Goal: Task Accomplishment & Management: Complete application form

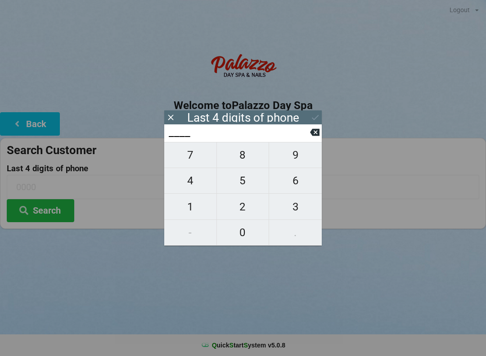
click at [243, 235] on span "0" at bounding box center [243, 232] width 52 height 19
type input "0___"
click at [299, 212] on span "3" at bounding box center [295, 206] width 53 height 19
type input "03__"
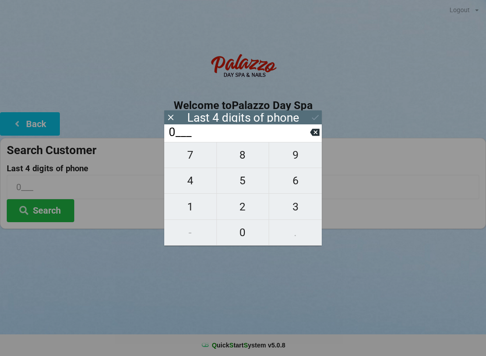
type input "03__"
click at [193, 185] on span "4" at bounding box center [190, 180] width 52 height 19
type input "034_"
click at [191, 185] on span "4" at bounding box center [190, 180] width 52 height 19
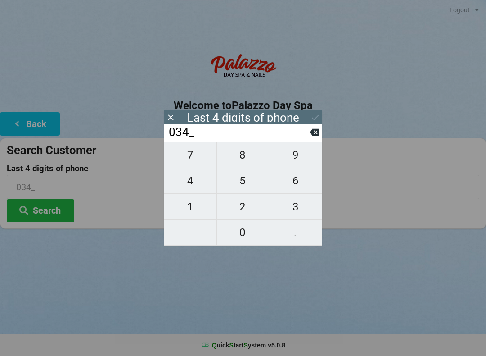
type input "0344"
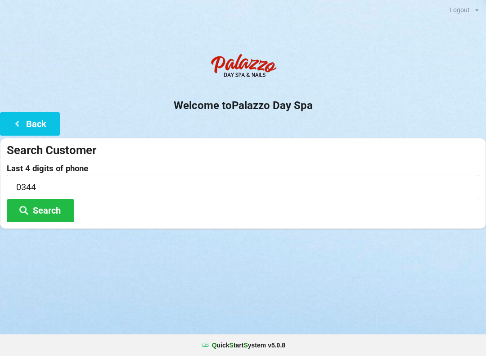
click at [371, 267] on div "Logout Logout Sign-In Welcome to Palazzo Day Spa Back Search Customer Last 4 di…" at bounding box center [243, 178] width 486 height 356
click at [43, 209] on button "Search" at bounding box center [41, 210] width 68 height 23
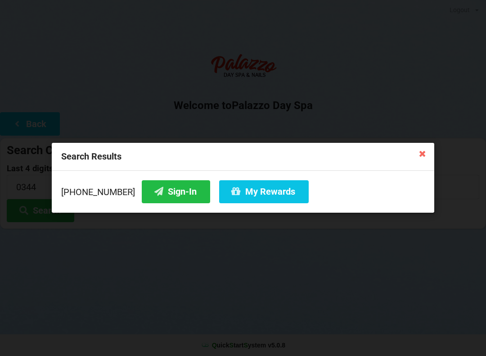
click at [153, 187] on icon at bounding box center [158, 191] width 11 height 8
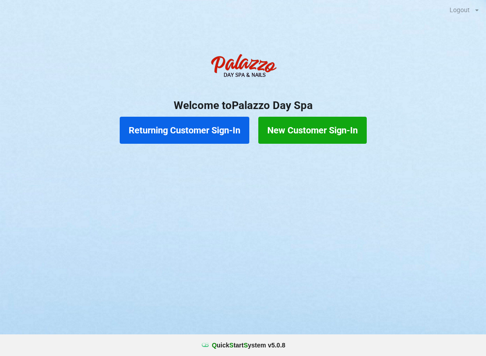
click at [204, 126] on button "Returning Customer Sign-In" at bounding box center [185, 130] width 130 height 27
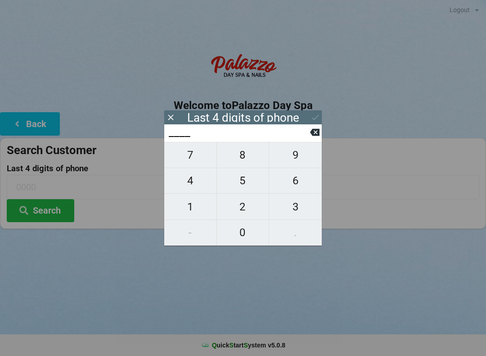
click at [194, 155] on span "7" at bounding box center [190, 154] width 52 height 19
type input "7___"
click at [246, 182] on span "5" at bounding box center [243, 180] width 52 height 19
type input "75__"
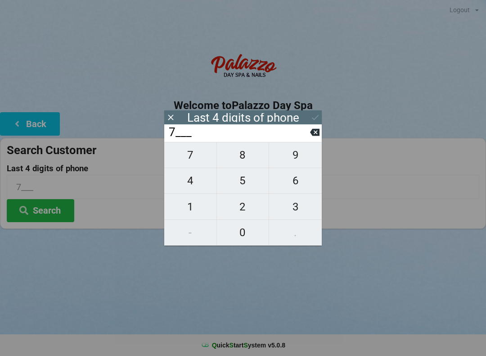
type input "75__"
click at [304, 154] on span "9" at bounding box center [295, 154] width 53 height 19
type input "759_"
click at [241, 207] on span "2" at bounding box center [243, 206] width 52 height 19
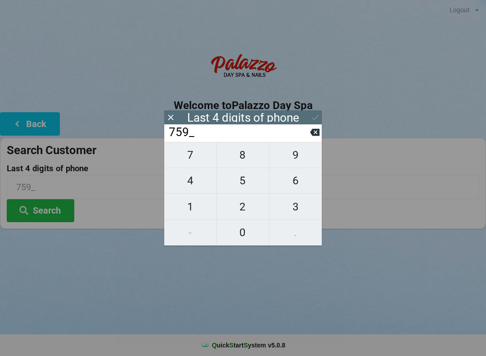
type input "7592"
click at [314, 117] on icon at bounding box center [315, 117] width 9 height 9
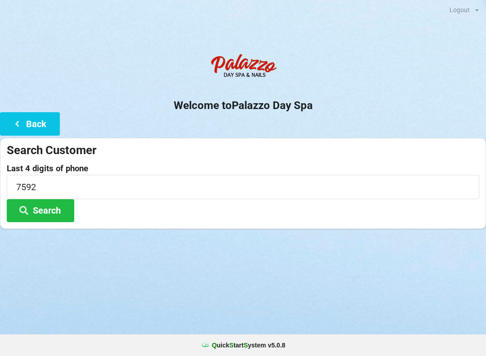
click at [52, 207] on button "Search" at bounding box center [41, 210] width 68 height 23
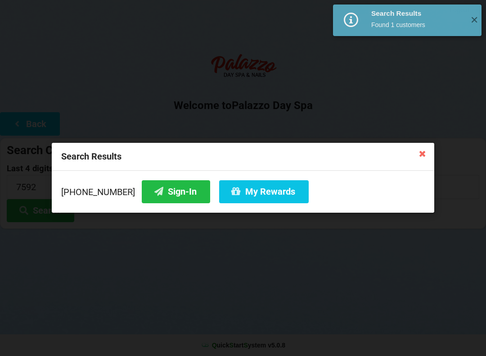
click at [162, 189] on button "Sign-In" at bounding box center [176, 191] width 68 height 23
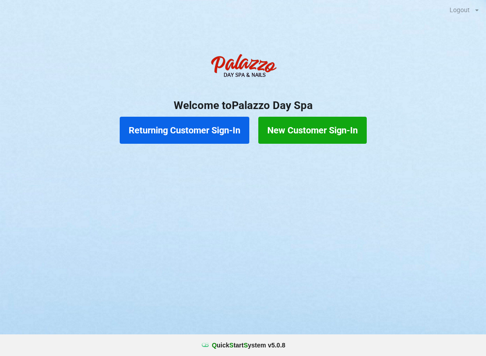
click at [155, 126] on button "Returning Customer Sign-In" at bounding box center [185, 130] width 130 height 27
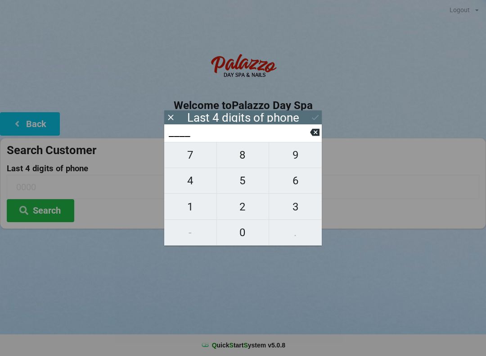
click at [298, 183] on span "6" at bounding box center [295, 180] width 53 height 19
type input "6___"
click at [185, 159] on span "7" at bounding box center [190, 154] width 52 height 19
type input "67__"
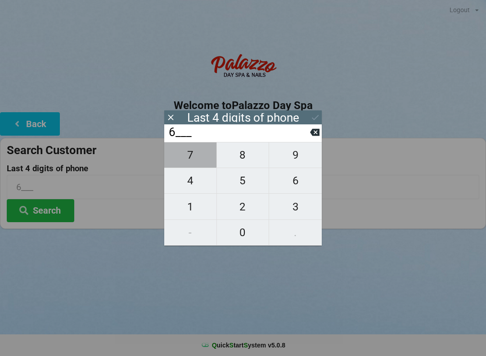
type input "67__"
click at [245, 234] on span "0" at bounding box center [243, 232] width 52 height 19
type input "670_"
click at [239, 234] on span "0" at bounding box center [243, 232] width 52 height 19
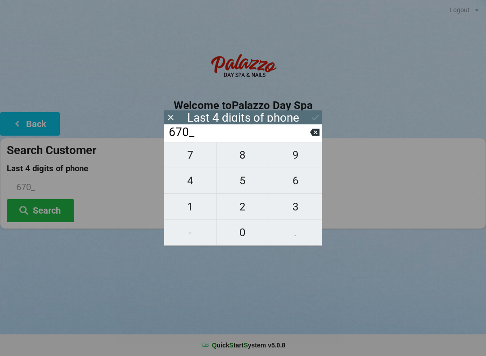
type input "6700"
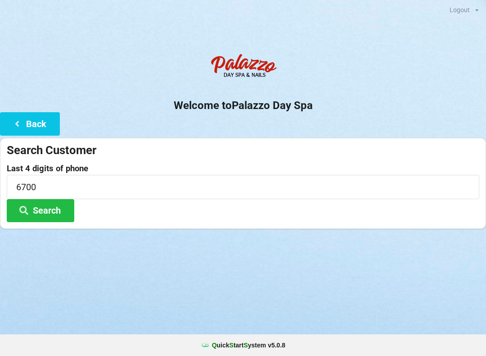
click at [42, 212] on button "Search" at bounding box center [41, 210] width 68 height 23
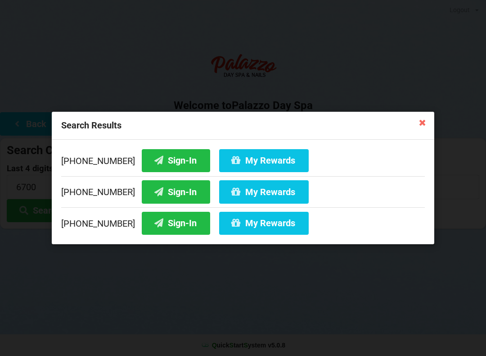
click at [158, 224] on button "Sign-In" at bounding box center [176, 223] width 68 height 23
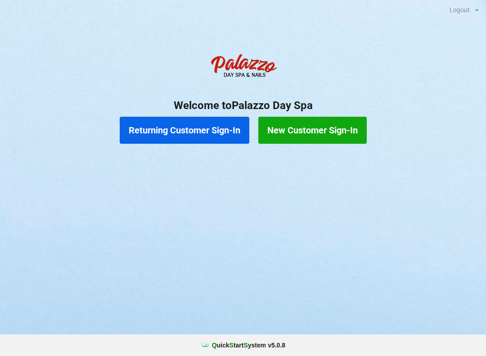
click at [198, 124] on button "Returning Customer Sign-In" at bounding box center [185, 130] width 130 height 27
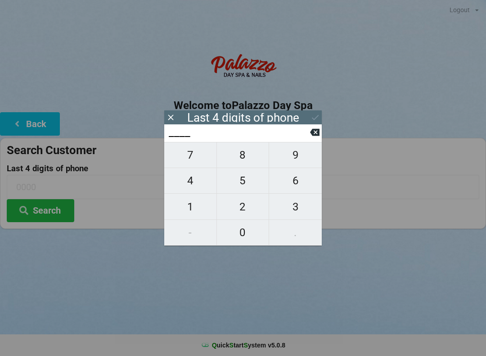
click at [296, 210] on span "3" at bounding box center [295, 206] width 53 height 19
type input "3___"
click at [195, 163] on span "7" at bounding box center [190, 154] width 52 height 19
type input "37__"
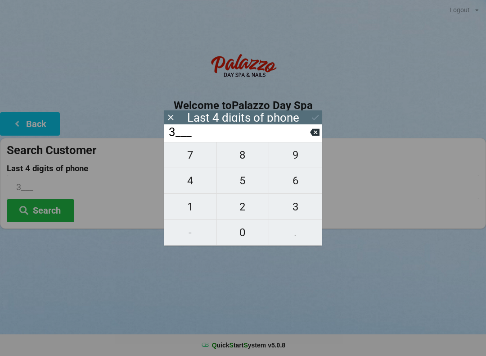
type input "37__"
click at [239, 185] on span "5" at bounding box center [243, 180] width 52 height 19
type input "375_"
click at [239, 185] on span "5" at bounding box center [243, 180] width 52 height 19
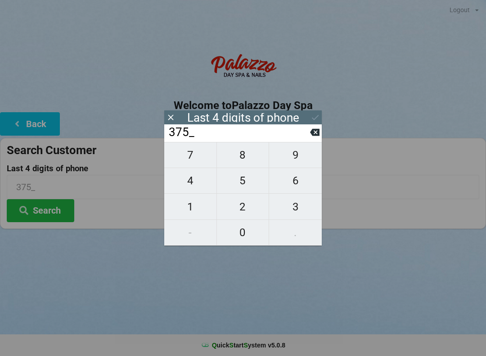
type input "3755"
click at [171, 119] on icon at bounding box center [170, 117] width 9 height 9
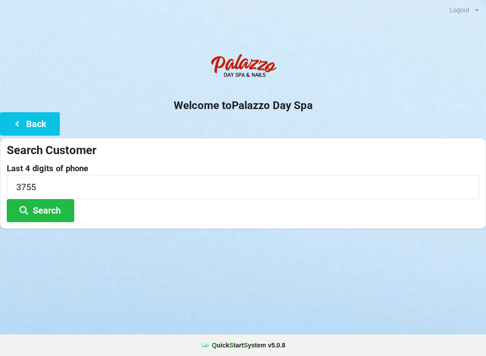
click at [45, 209] on button "Search" at bounding box center [41, 210] width 68 height 23
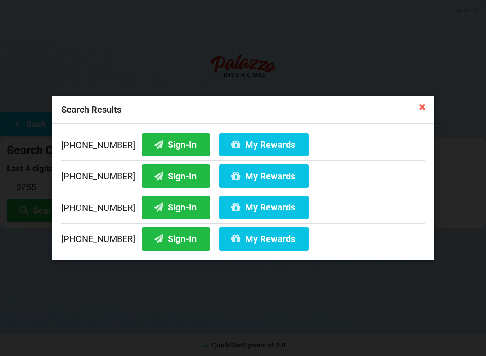
click at [166, 206] on button "Sign-In" at bounding box center [176, 207] width 68 height 23
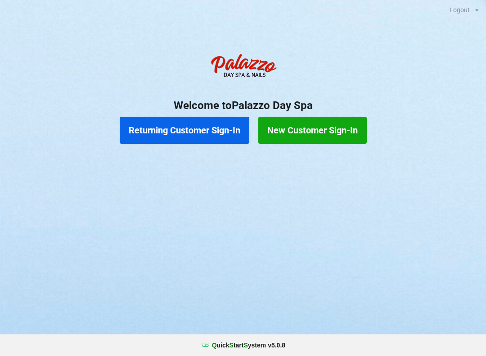
click at [183, 131] on button "Returning Customer Sign-In" at bounding box center [185, 130] width 130 height 27
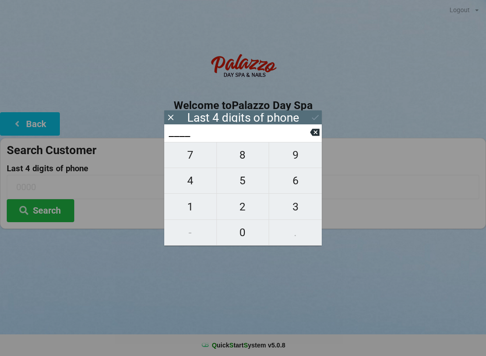
click at [189, 162] on span "7" at bounding box center [190, 154] width 52 height 19
type input "7___"
click at [293, 211] on span "3" at bounding box center [295, 206] width 53 height 19
type input "73__"
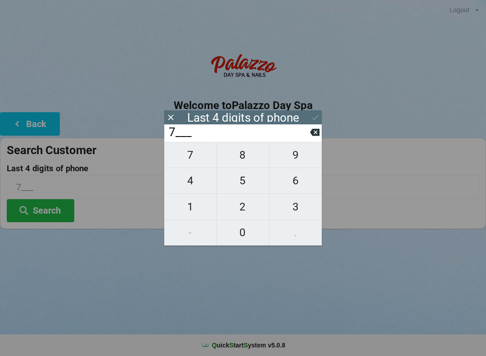
type input "73__"
click at [195, 214] on span "1" at bounding box center [190, 206] width 52 height 19
type input "731_"
click at [191, 210] on span "1" at bounding box center [190, 206] width 52 height 19
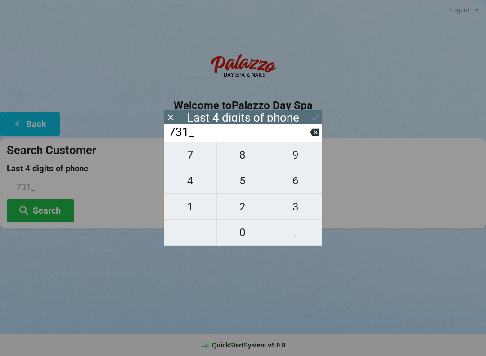
type input "7311"
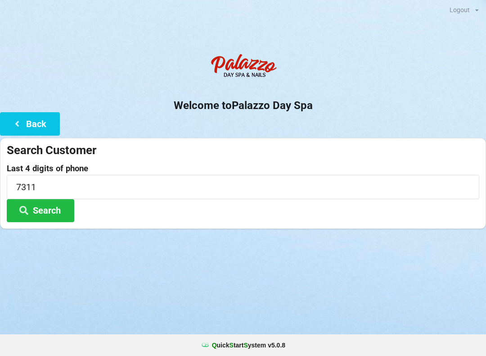
click at [52, 212] on button "Search" at bounding box center [41, 210] width 68 height 23
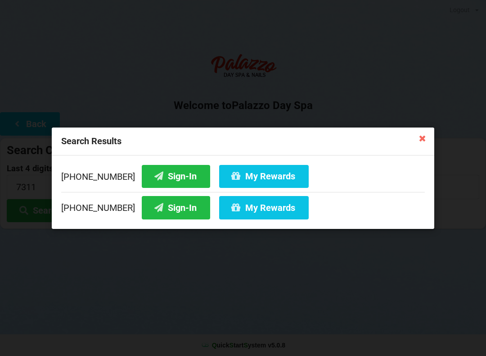
click at [163, 211] on button "Sign-In" at bounding box center [176, 207] width 68 height 23
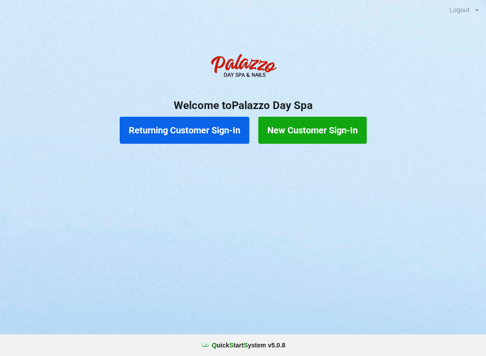
click at [196, 129] on button "Returning Customer Sign-In" at bounding box center [185, 130] width 130 height 27
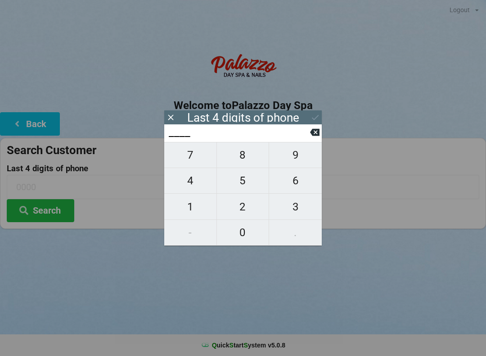
click at [195, 187] on span "4" at bounding box center [190, 180] width 52 height 19
type input "4___"
click at [241, 229] on span "0" at bounding box center [243, 232] width 52 height 19
type input "40__"
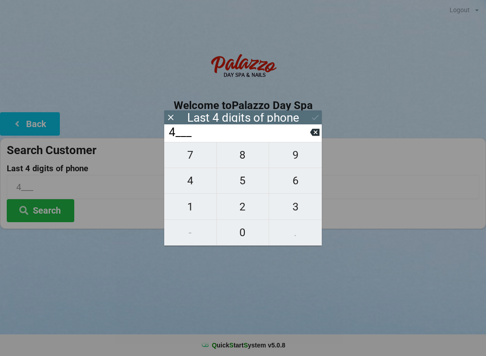
type input "40__"
click at [177, 155] on span "7" at bounding box center [190, 154] width 52 height 19
type input "407_"
click at [195, 156] on span "7" at bounding box center [190, 154] width 52 height 19
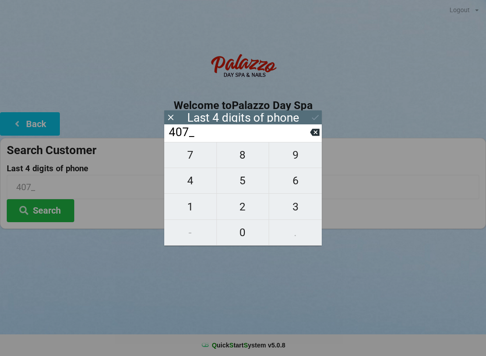
type input "4077"
click at [296, 157] on div "7 8 9 4 5 6 1 2 3 - 0 ." at bounding box center [243, 194] width 158 height 104
click at [195, 151] on div "7 8 9 4 5 6 1 2 3 - 0 ." at bounding box center [243, 194] width 158 height 104
click at [175, 116] on icon at bounding box center [170, 117] width 9 height 9
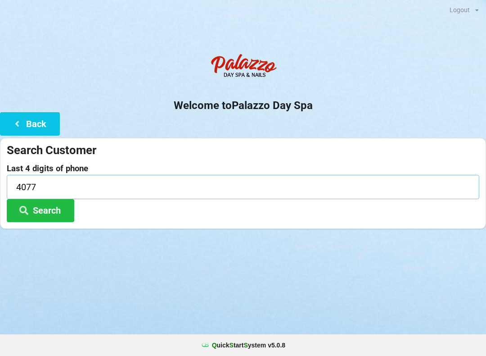
click at [54, 185] on input "4077" at bounding box center [243, 187] width 473 height 24
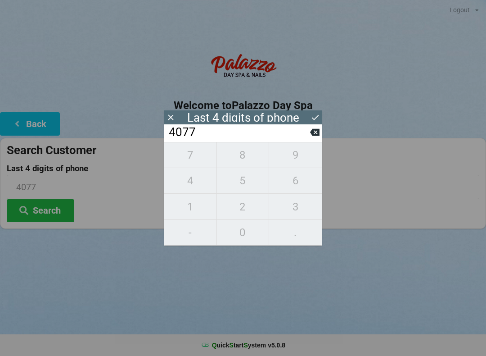
click at [318, 130] on button at bounding box center [314, 132] width 9 height 12
click at [316, 129] on button at bounding box center [314, 132] width 9 height 12
click at [310, 126] on input "40__" at bounding box center [239, 132] width 142 height 14
click at [310, 131] on input "40__" at bounding box center [239, 132] width 142 height 14
click at [308, 128] on input "40__" at bounding box center [239, 132] width 142 height 14
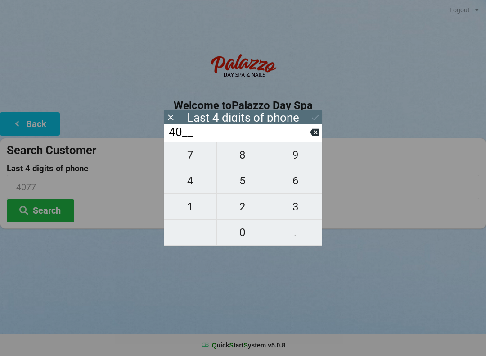
click at [312, 132] on icon at bounding box center [314, 131] width 9 height 9
click at [316, 135] on icon at bounding box center [314, 132] width 9 height 7
type input "____"
click at [300, 161] on span "9" at bounding box center [295, 154] width 53 height 19
type input "9___"
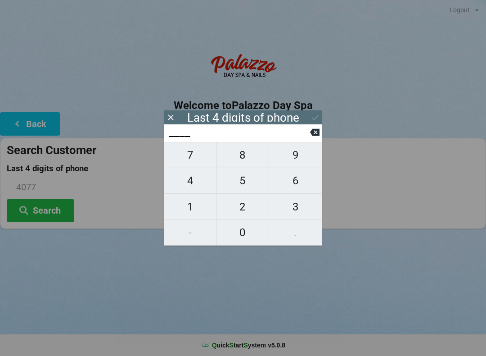
type input "9___"
click at [243, 230] on span "0" at bounding box center [243, 232] width 52 height 19
type input "90__"
click at [236, 153] on span "8" at bounding box center [243, 154] width 52 height 19
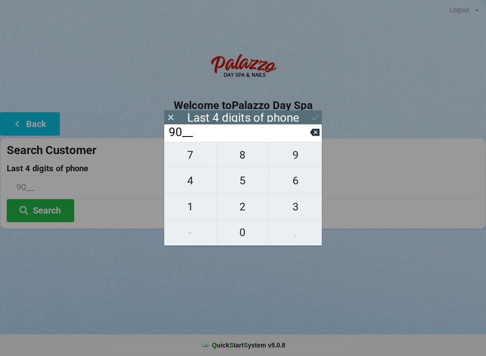
type input "908_"
click at [298, 184] on span "6" at bounding box center [295, 180] width 53 height 19
type input "9086"
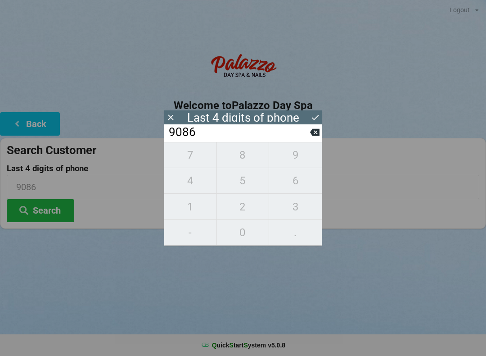
click at [319, 114] on icon at bounding box center [315, 117] width 9 height 9
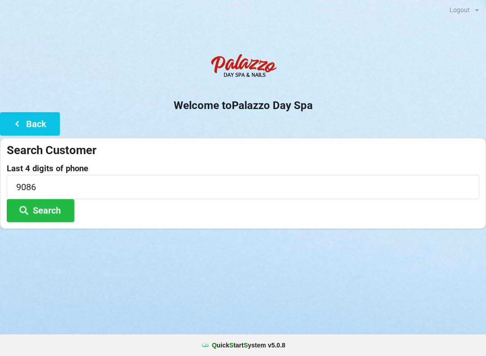
click at [41, 216] on button "Search" at bounding box center [41, 210] width 68 height 23
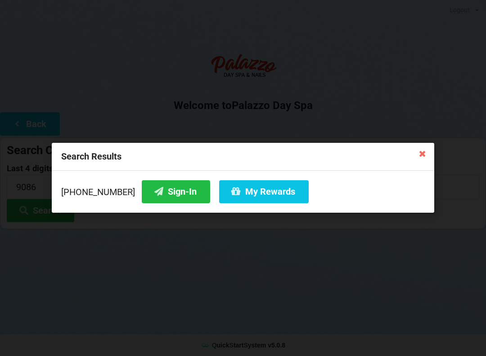
click at [149, 201] on button "Sign-In" at bounding box center [176, 191] width 68 height 23
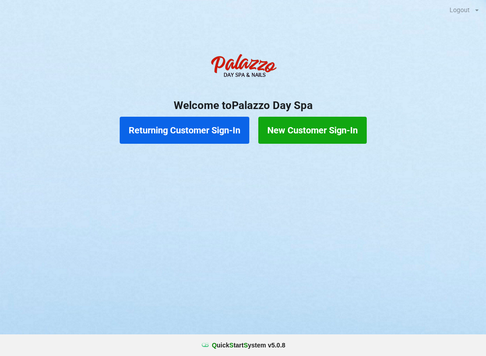
click at [171, 133] on button "Returning Customer Sign-In" at bounding box center [185, 130] width 130 height 27
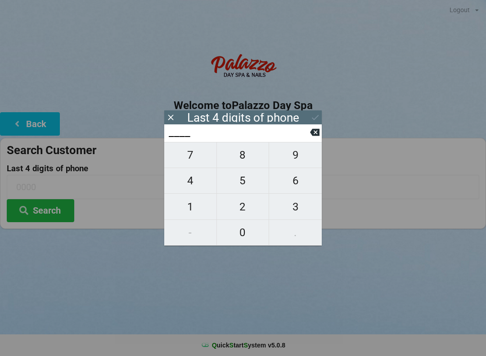
click at [298, 214] on span "3" at bounding box center [295, 206] width 53 height 19
type input "3___"
click at [299, 164] on span "9" at bounding box center [295, 154] width 53 height 19
type input "39__"
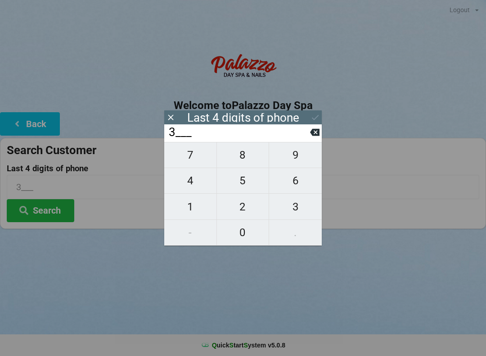
type input "39__"
click at [301, 215] on span "3" at bounding box center [295, 206] width 53 height 19
type input "393_"
click at [295, 161] on span "9" at bounding box center [295, 154] width 53 height 19
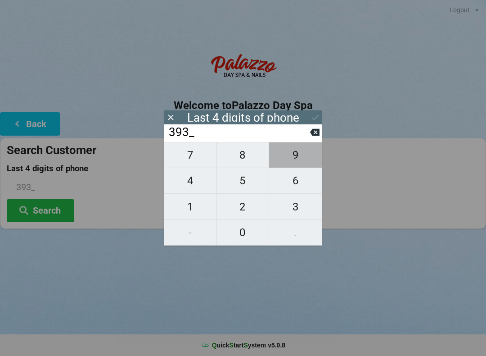
type input "3939"
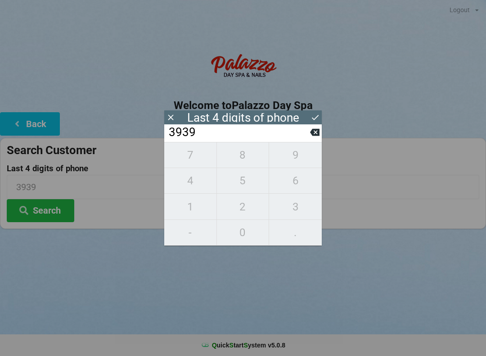
click at [313, 119] on icon at bounding box center [315, 117] width 7 height 5
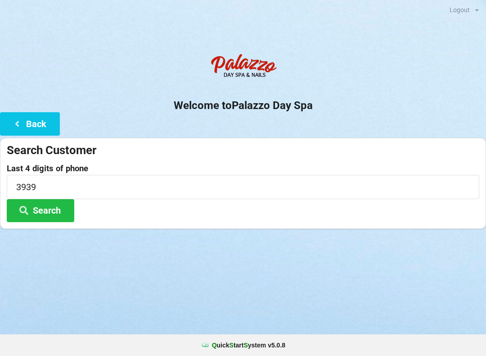
click at [49, 205] on button "Search" at bounding box center [41, 210] width 68 height 23
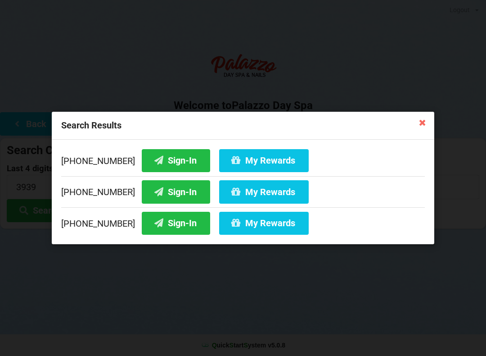
click at [166, 160] on button "Sign-In" at bounding box center [176, 160] width 68 height 23
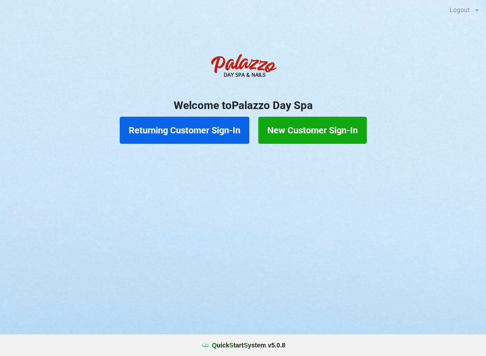
click at [199, 134] on button "Returning Customer Sign-In" at bounding box center [185, 130] width 130 height 27
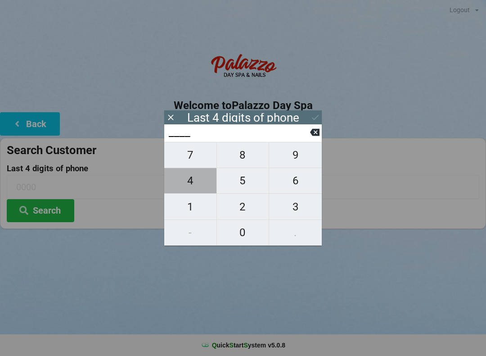
click at [196, 188] on span "4" at bounding box center [190, 180] width 52 height 19
type input "4___"
click at [241, 236] on span "0" at bounding box center [243, 232] width 52 height 19
type input "40__"
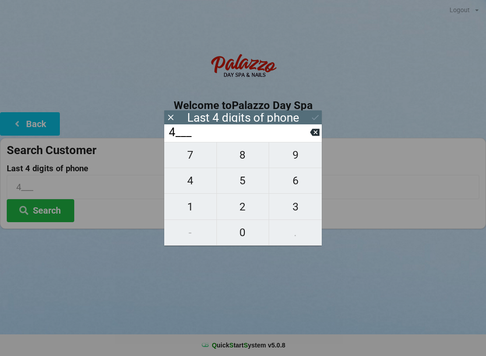
type input "40__"
click at [194, 162] on span "7" at bounding box center [190, 154] width 52 height 19
type input "407_"
click at [193, 185] on span "4" at bounding box center [190, 180] width 52 height 19
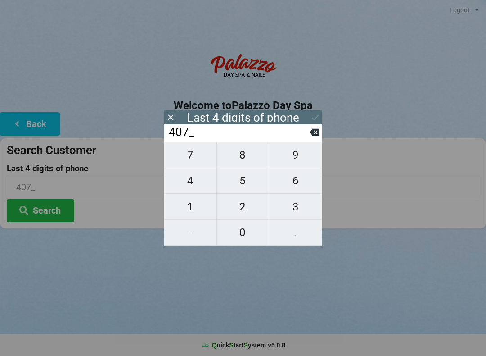
type input "4074"
click at [241, 188] on div "7 8 9 4 5 6 1 2 3 - 0 ." at bounding box center [243, 194] width 158 height 104
click at [316, 136] on icon at bounding box center [314, 132] width 9 height 7
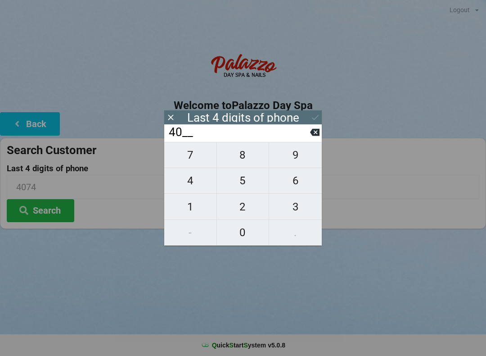
click at [315, 136] on icon at bounding box center [314, 132] width 9 height 7
click at [310, 140] on input "4___" at bounding box center [239, 132] width 142 height 14
click at [305, 140] on input "4___" at bounding box center [239, 132] width 142 height 14
click at [307, 140] on input "4___" at bounding box center [239, 132] width 142 height 14
click at [313, 135] on icon at bounding box center [314, 132] width 9 height 7
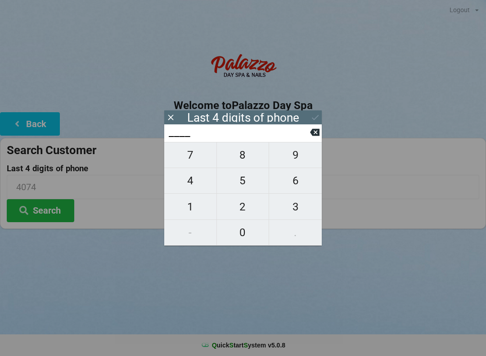
click at [194, 188] on span "4" at bounding box center [190, 180] width 52 height 19
type input "4___"
click at [240, 211] on span "2" at bounding box center [243, 206] width 52 height 19
type input "42__"
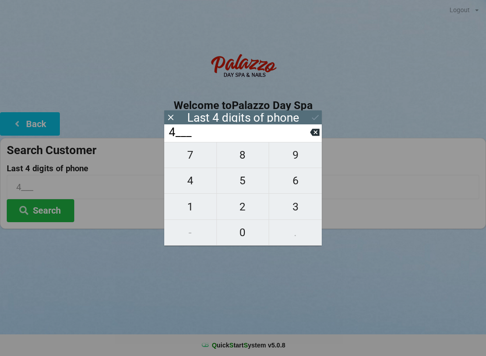
type input "42__"
click at [293, 160] on span "9" at bounding box center [295, 154] width 53 height 19
type input "429_"
click at [239, 187] on span "5" at bounding box center [243, 180] width 52 height 19
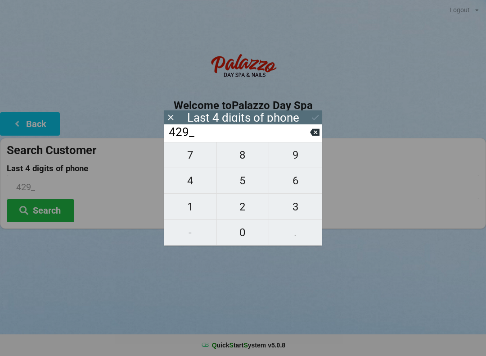
type input "4295"
click at [39, 209] on button "Search" at bounding box center [41, 210] width 68 height 23
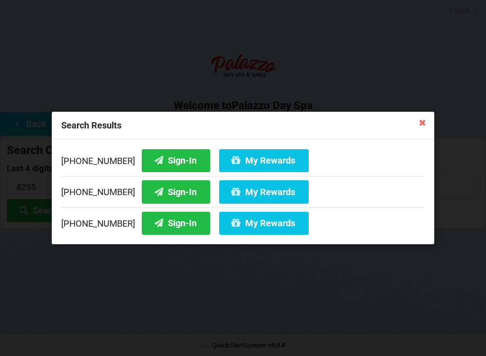
click at [160, 158] on button "Sign-In" at bounding box center [176, 160] width 68 height 23
